Goal: Task Accomplishment & Management: Manage account settings

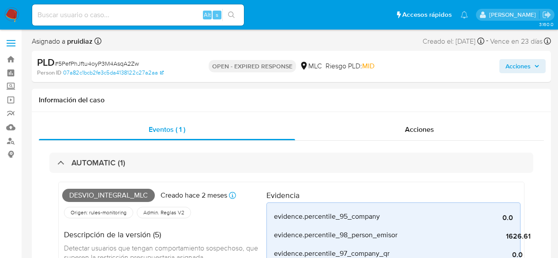
select select "10"
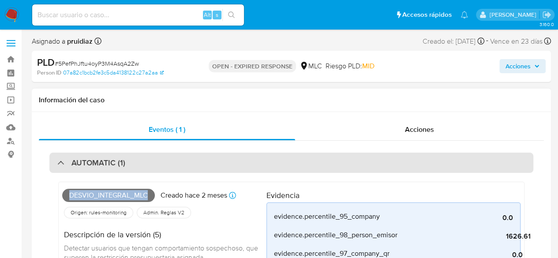
scroll to position [130, 0]
click at [86, 154] on div "AUTOMATIC (1)" at bounding box center [291, 163] width 484 height 20
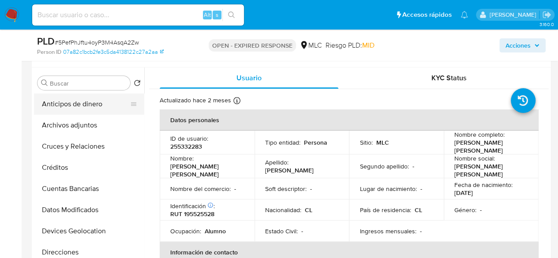
scroll to position [162, 0]
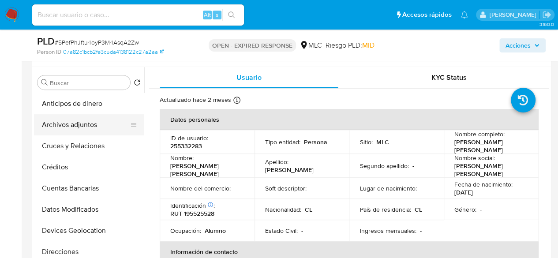
click at [62, 122] on button "Archivos adjuntos" at bounding box center [85, 124] width 103 height 21
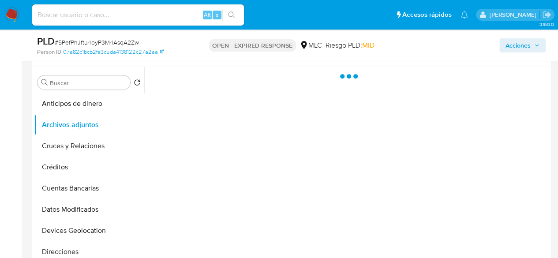
drag, startPoint x: 354, startPoint y: 141, endPoint x: 406, endPoint y: 119, distance: 56.2
click at [406, 119] on div at bounding box center [346, 180] width 404 height 226
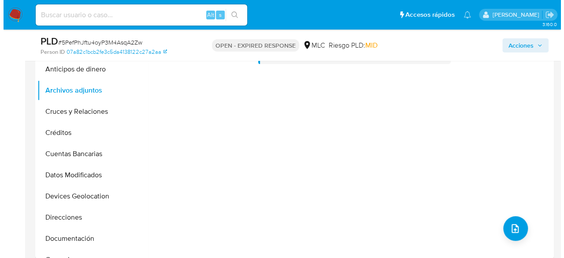
scroll to position [201, 0]
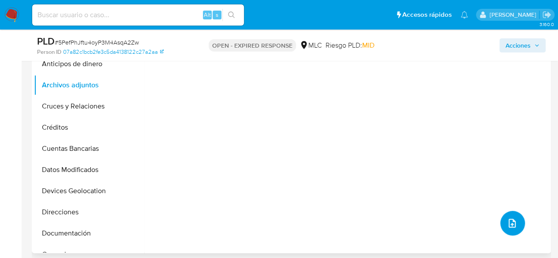
click at [506, 219] on icon "upload-file" at bounding box center [511, 223] width 11 height 11
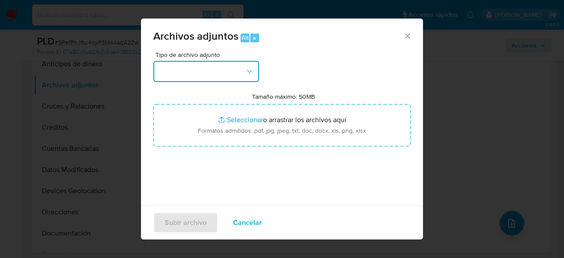
click at [220, 69] on button "button" at bounding box center [206, 71] width 106 height 21
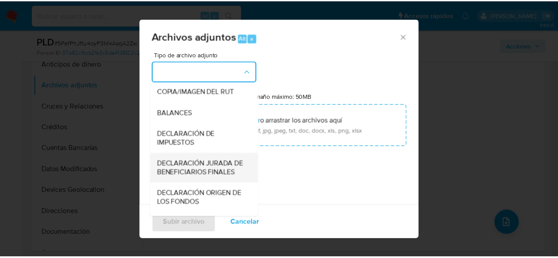
scroll to position [165, 0]
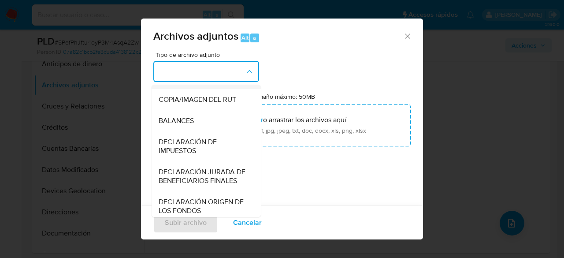
click at [173, 83] on span "OTROS" at bounding box center [170, 78] width 23 height 9
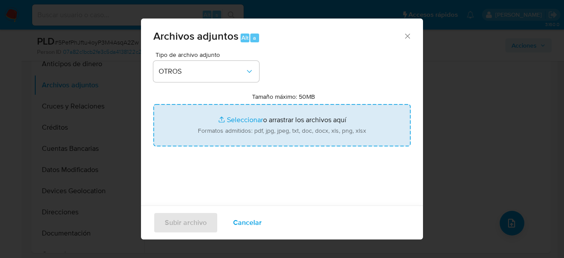
click at [290, 115] on input "Tamaño máximo: 50MB Seleccionar archivos" at bounding box center [281, 125] width 257 height 42
type input "C:\fakepath\255332283 - 17_09_2025.xlsx"
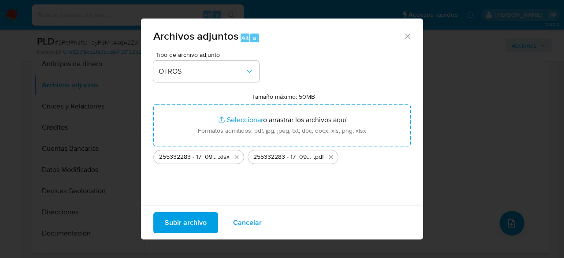
click at [208, 215] on button "Subir archivo" at bounding box center [185, 222] width 65 height 21
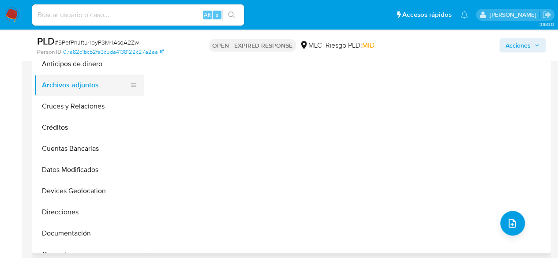
click at [84, 82] on button "Archivos adjuntos" at bounding box center [85, 84] width 103 height 21
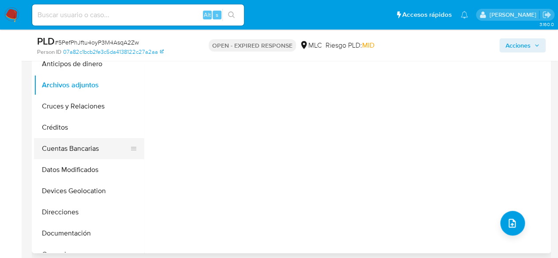
click at [55, 143] on button "Cuentas Bancarias" at bounding box center [85, 148] width 103 height 21
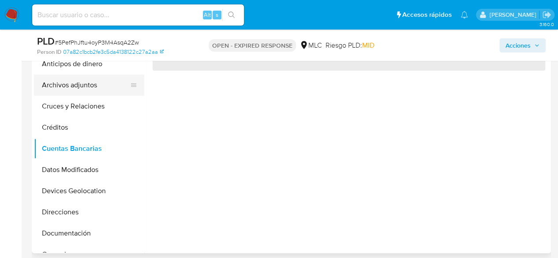
click at [73, 82] on button "Archivos adjuntos" at bounding box center [85, 84] width 103 height 21
